Goal: Obtain resource: Obtain resource

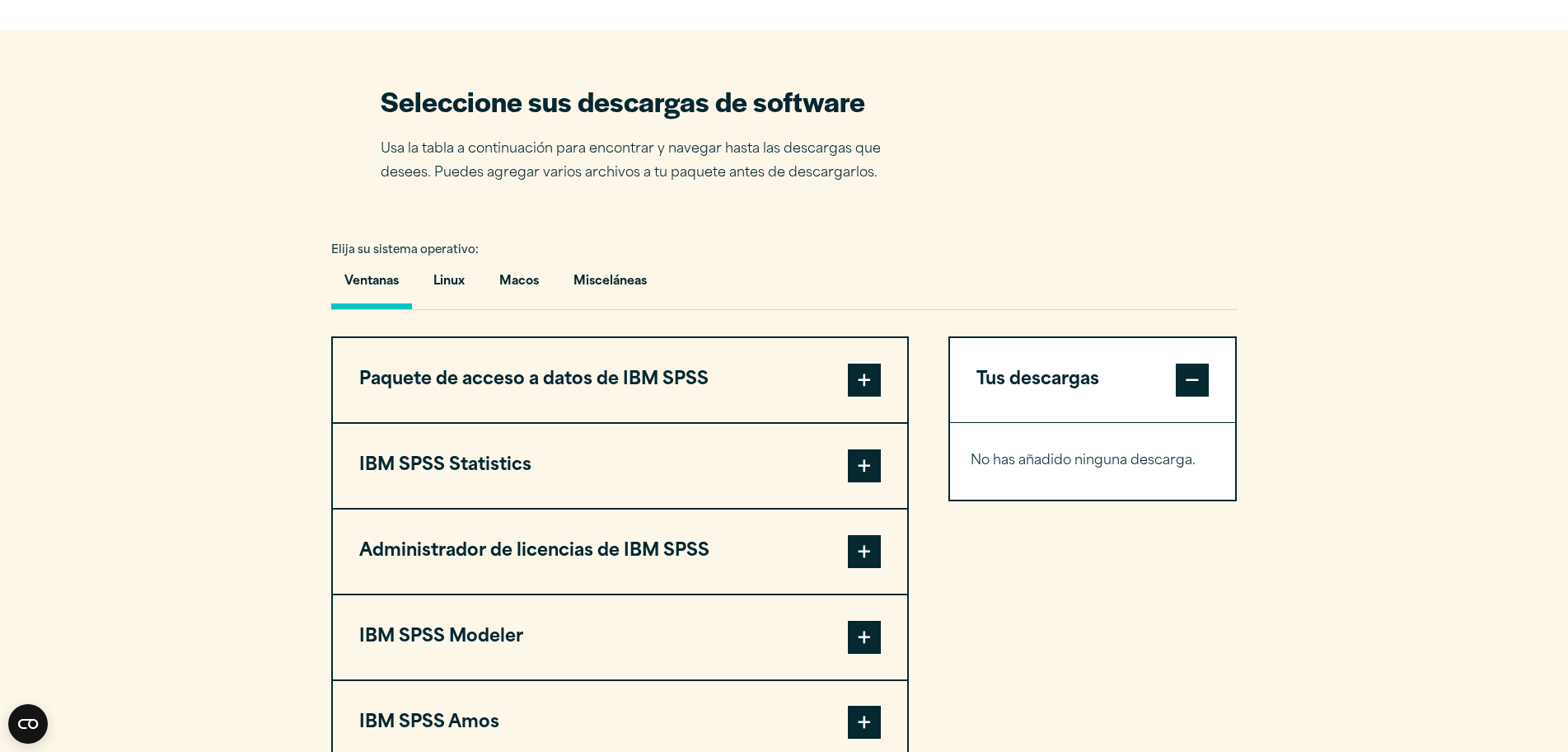
scroll to position [1236, 0]
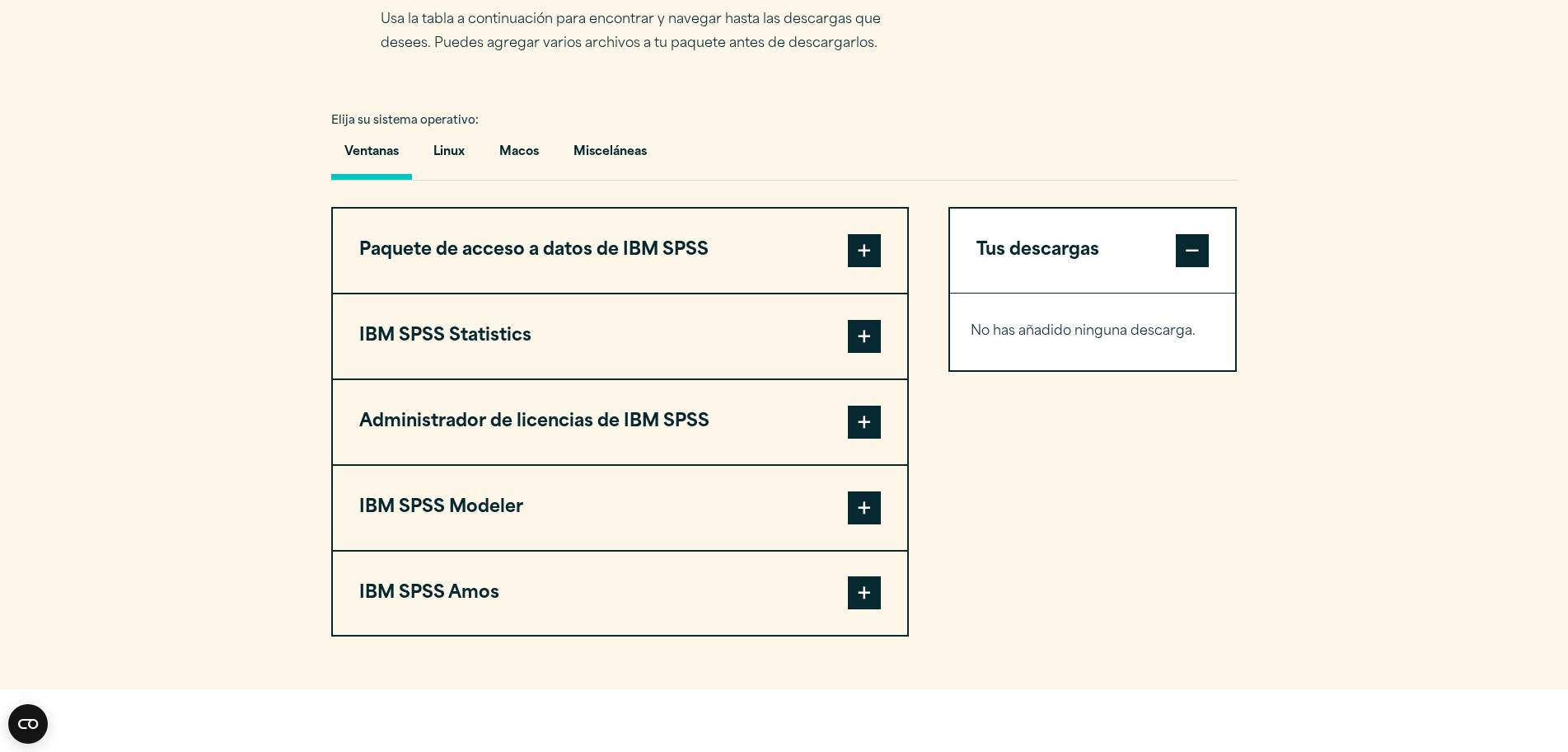
click at [837, 256] on button "Paquete de acceso a datos de IBM SPSS" at bounding box center [620, 250] width 574 height 84
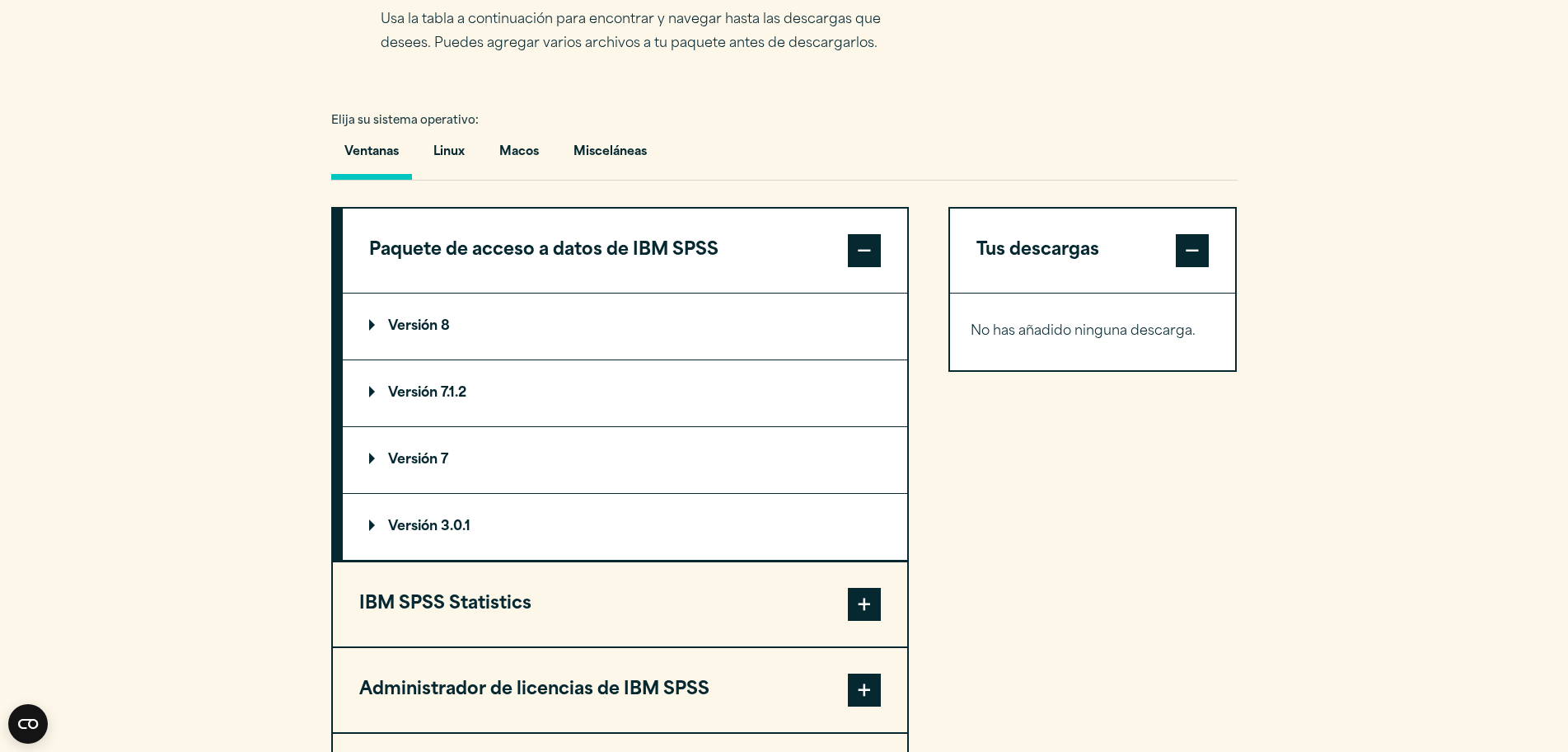
click at [429, 317] on summary "Versión 8" at bounding box center [625, 326] width 564 height 66
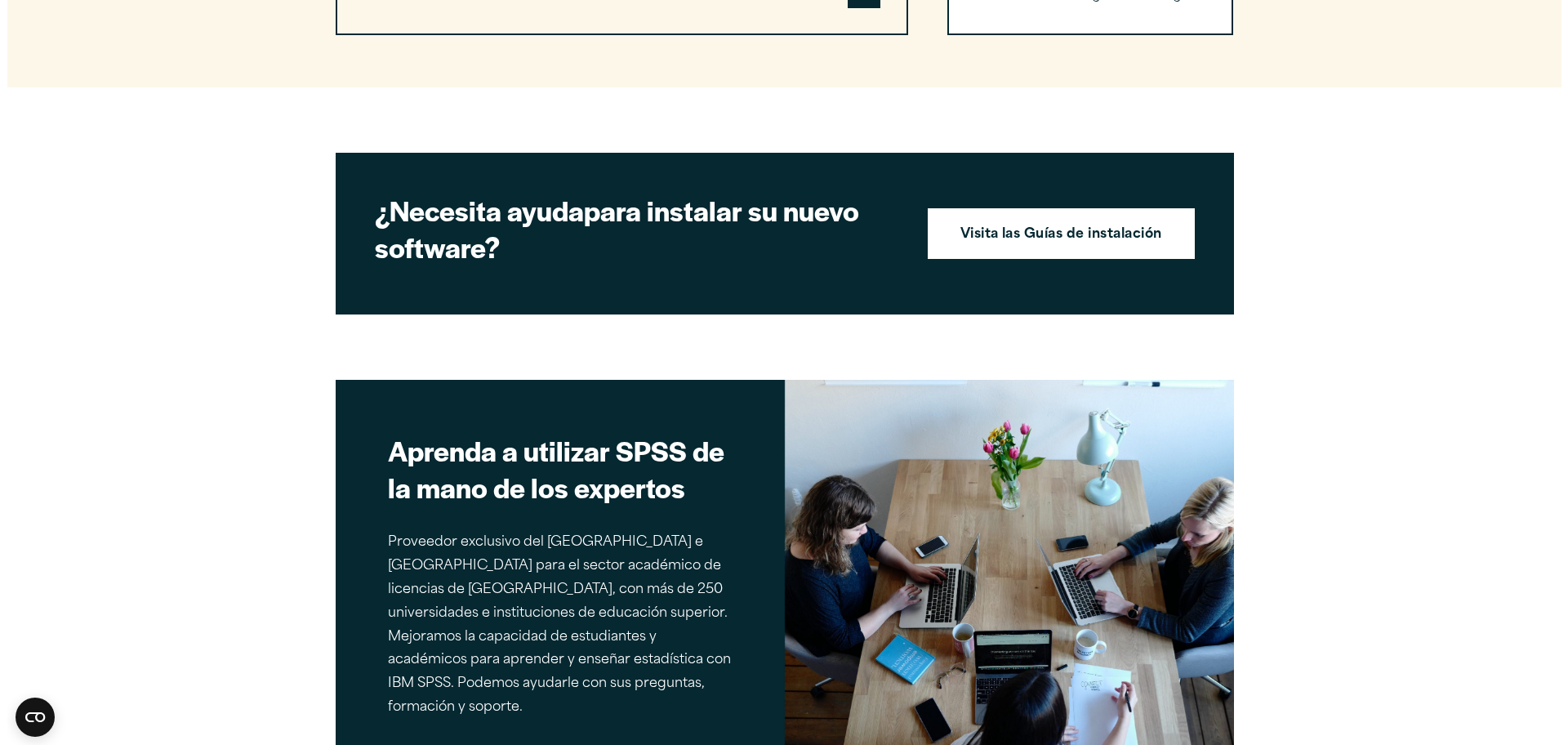
scroll to position [2286, 0]
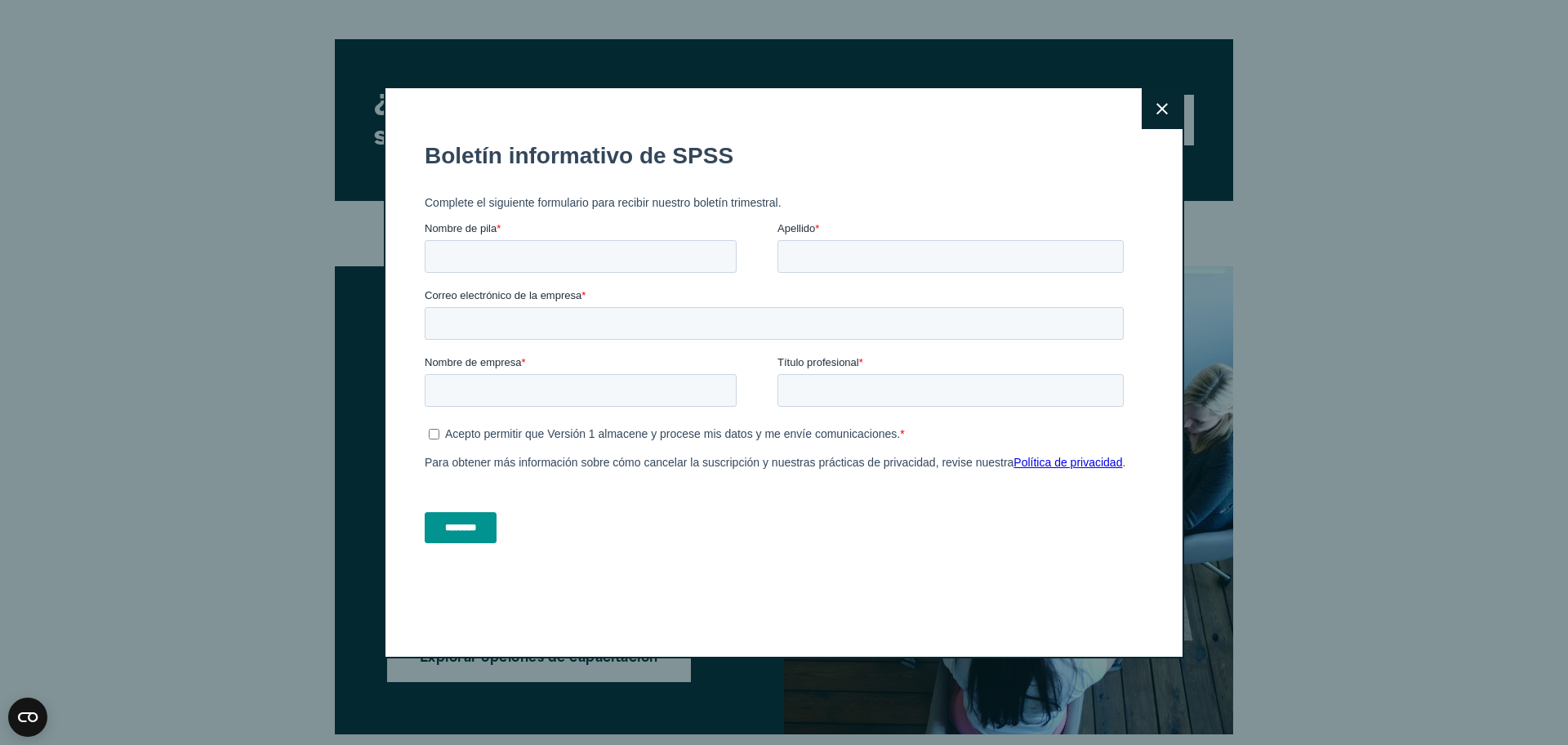
click at [1168, 104] on button "Cerca" at bounding box center [1162, 108] width 41 height 41
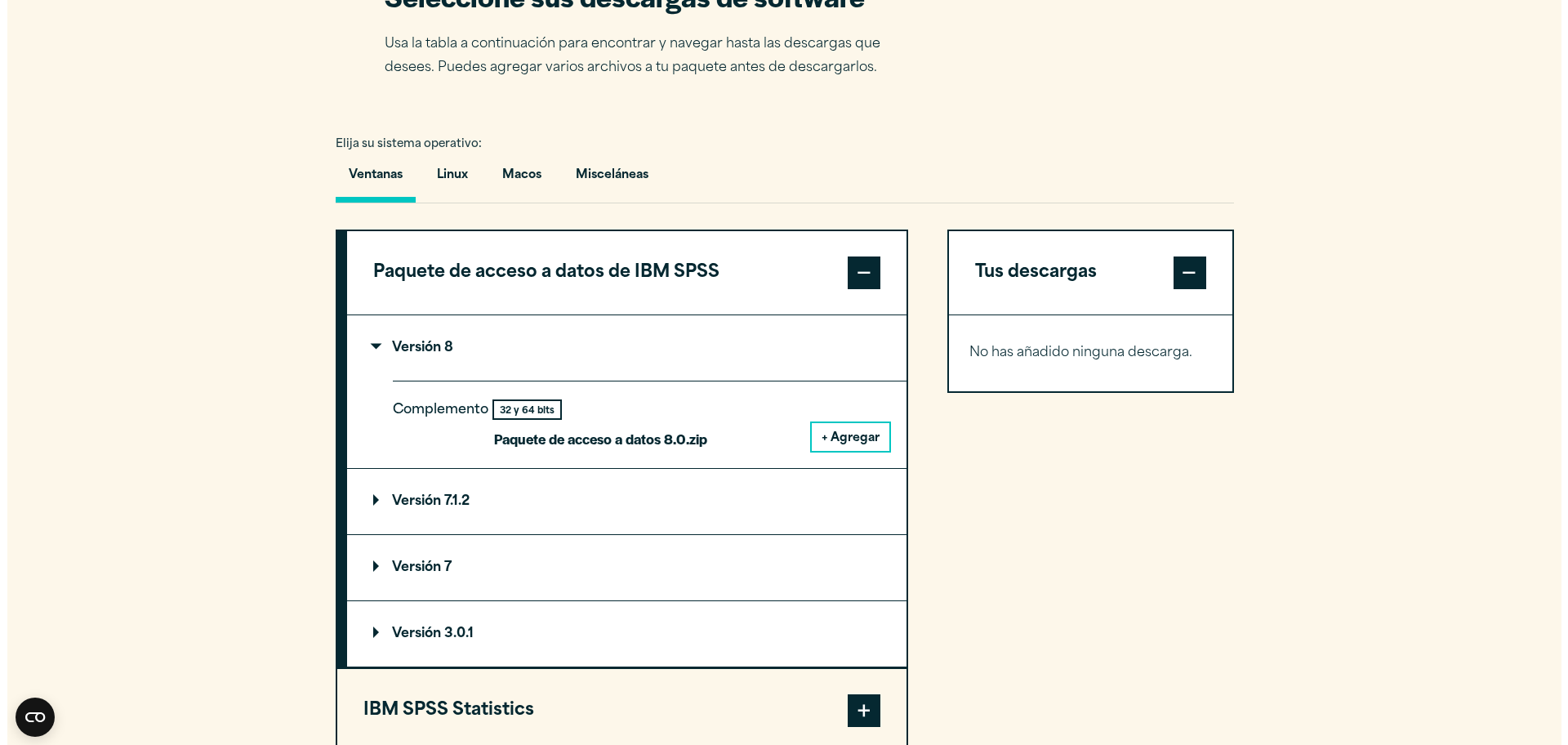
scroll to position [1176, 0]
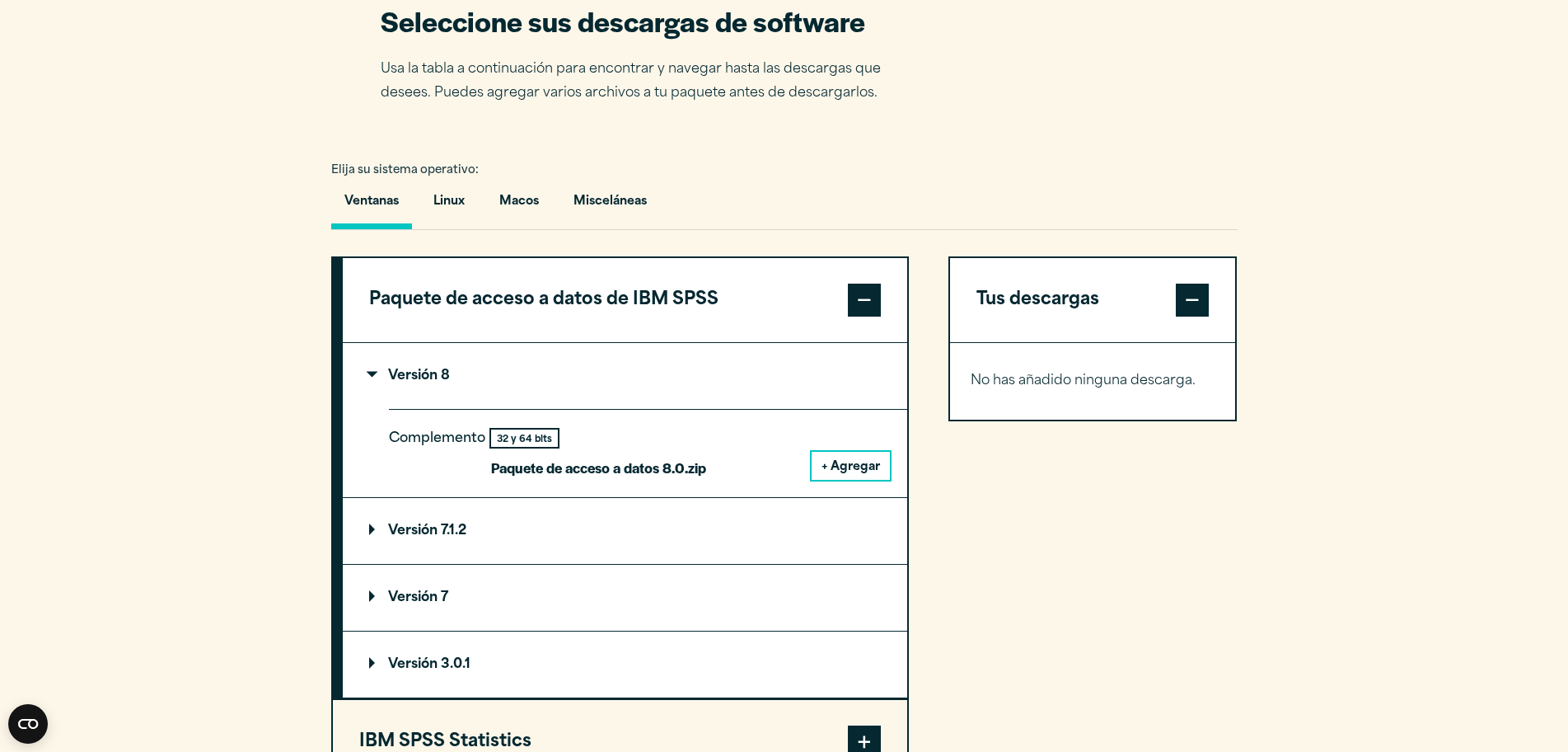
click at [1267, 470] on section "Seleccione sus descargas de software Usa la tabla a continuación para encontrar…" at bounding box center [784, 522] width 1568 height 1145
click at [998, 541] on div "Tus descargas No has añadido ninguna descarga. Descargar 0 Elementos" at bounding box center [1093, 648] width 289 height 785
click at [863, 464] on font "+ Agregar" at bounding box center [851, 467] width 59 height 12
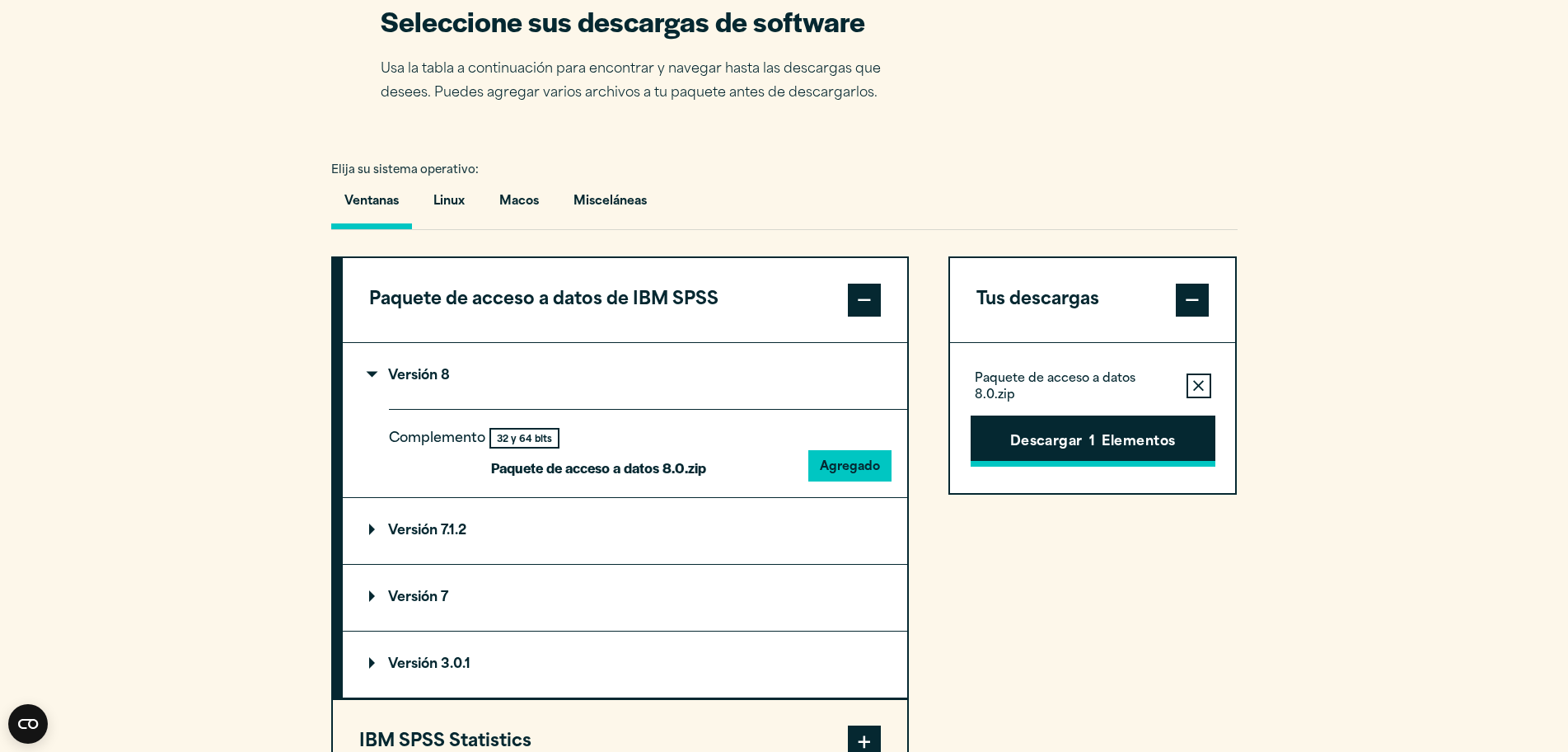
click at [1125, 437] on font "Elementos" at bounding box center [1138, 441] width 73 height 13
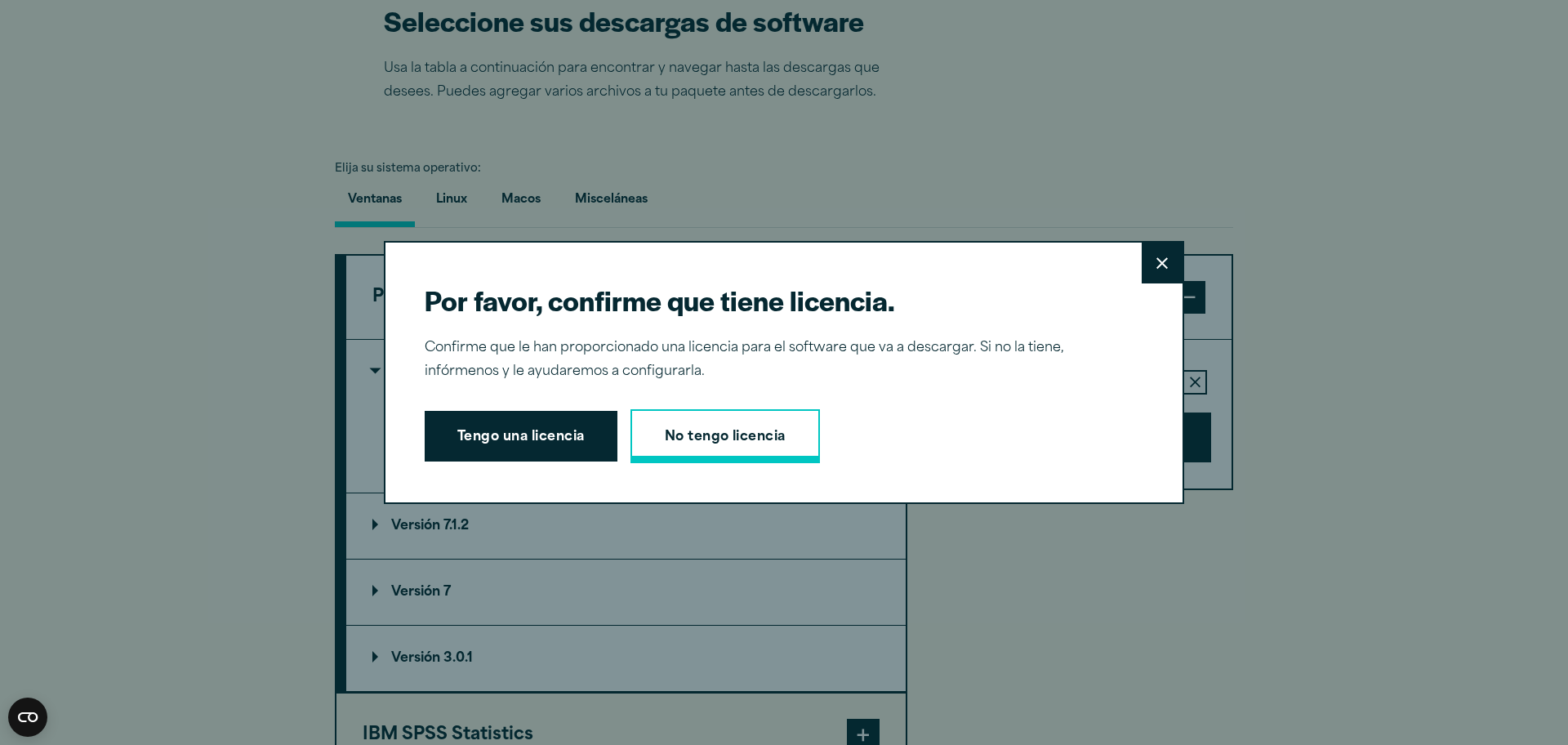
click at [750, 429] on font "No tengo licencia" at bounding box center [726, 437] width 121 height 21
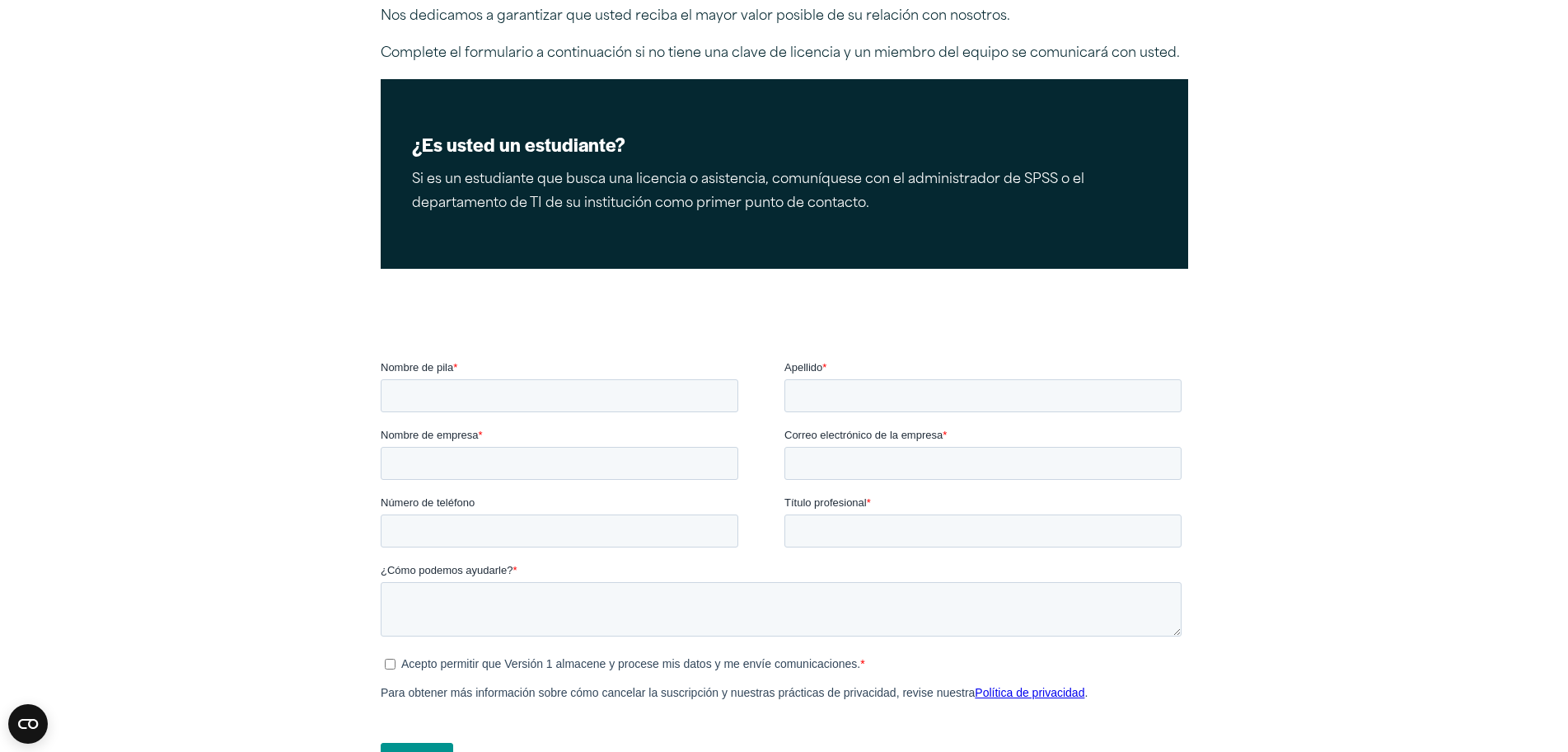
scroll to position [330, 0]
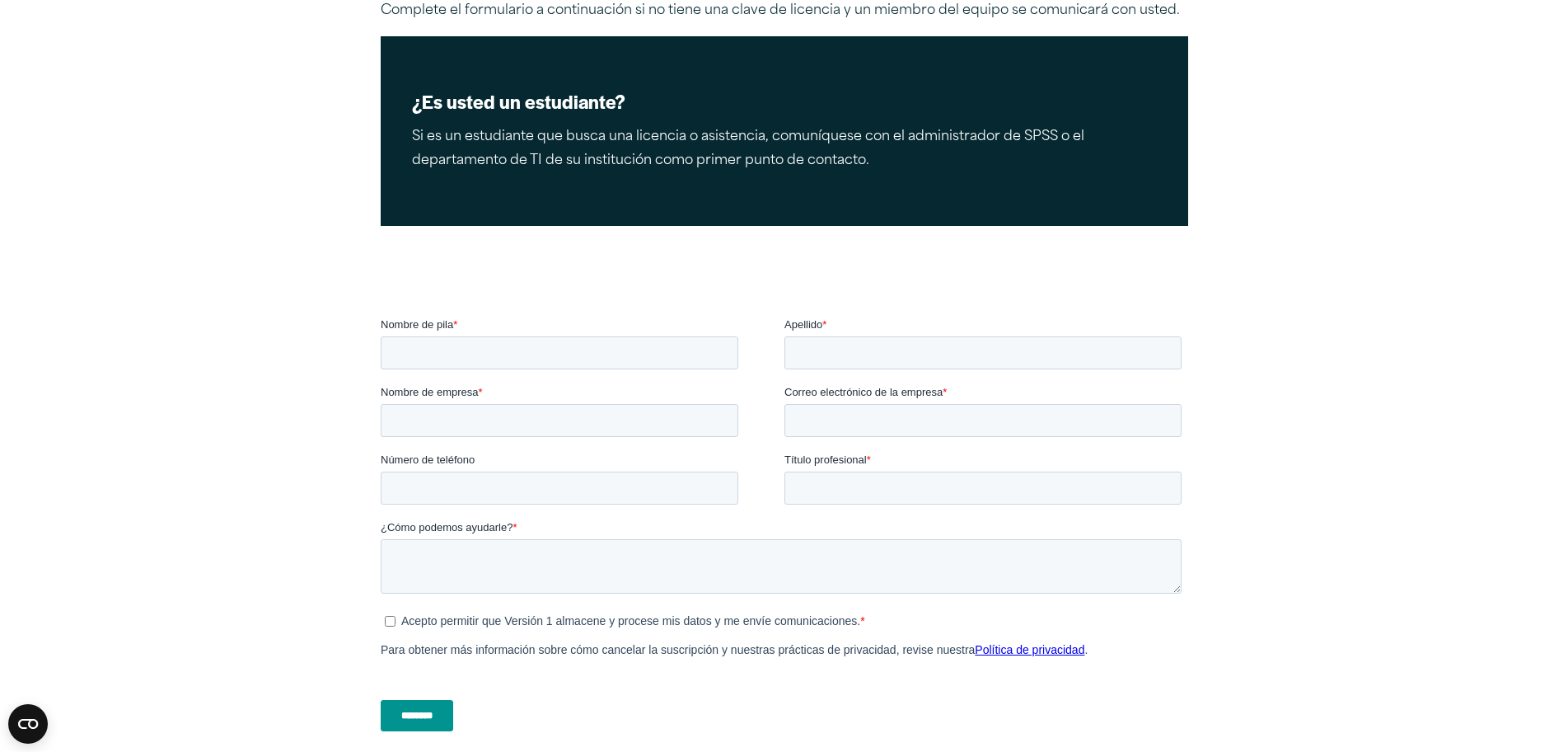
click at [513, 709] on div "********" at bounding box center [784, 714] width 808 height 59
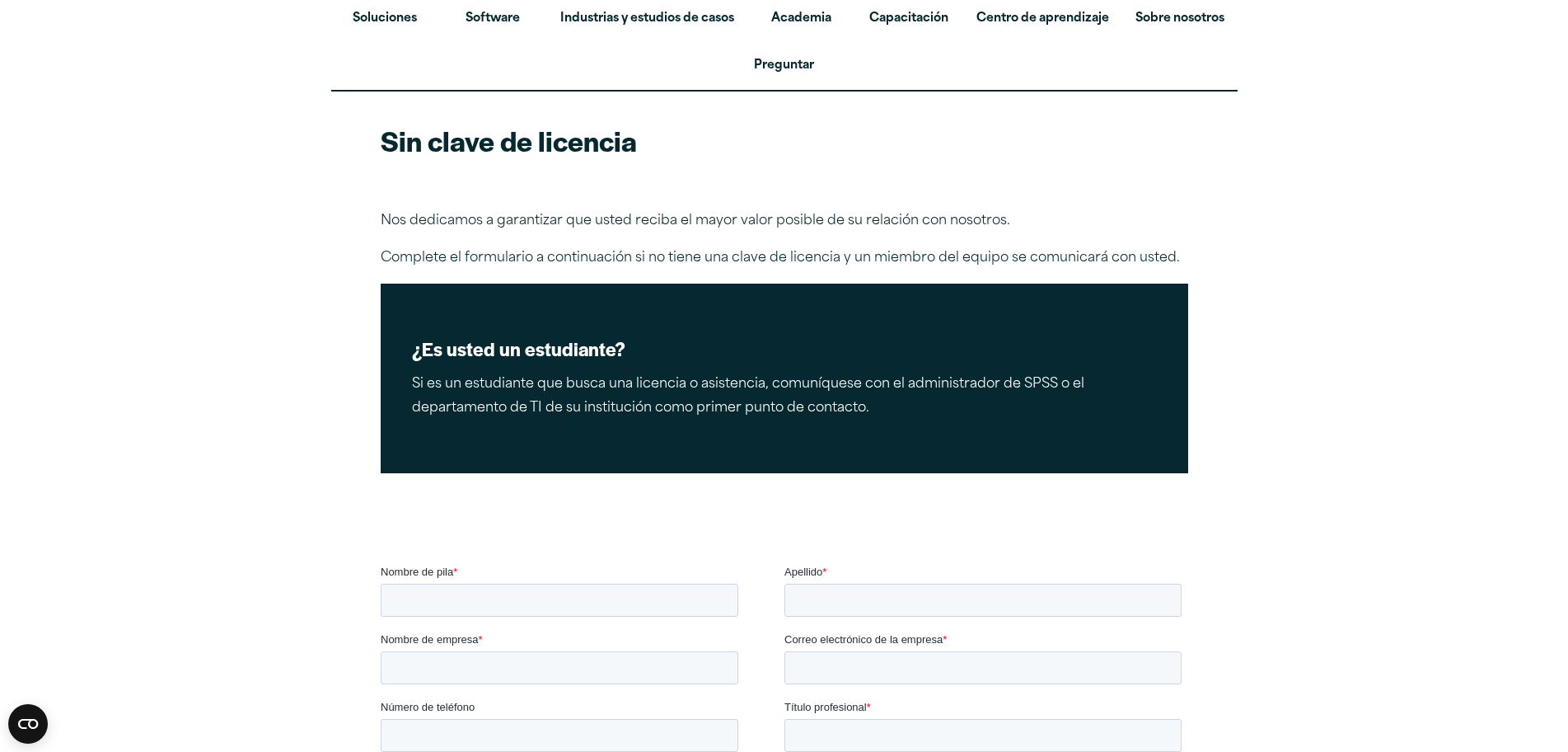
scroll to position [0, 0]
